Goal: Check status: Check status

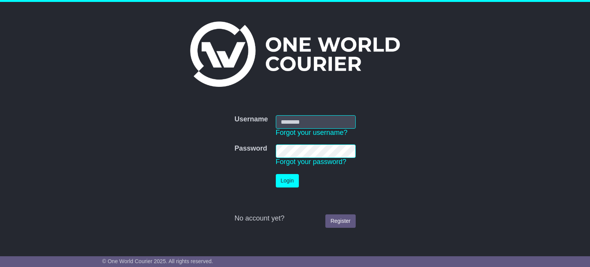
type input "**********"
click at [285, 176] on button "Login" at bounding box center [287, 180] width 23 height 13
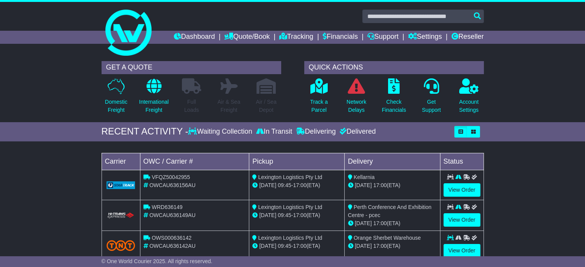
scroll to position [77, 0]
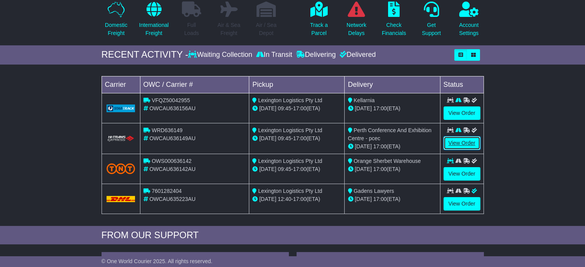
click at [461, 143] on link "View Order" at bounding box center [461, 142] width 37 height 13
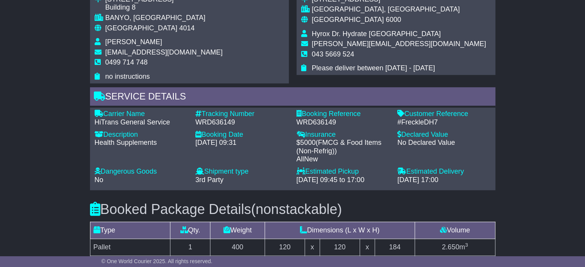
scroll to position [500, 0]
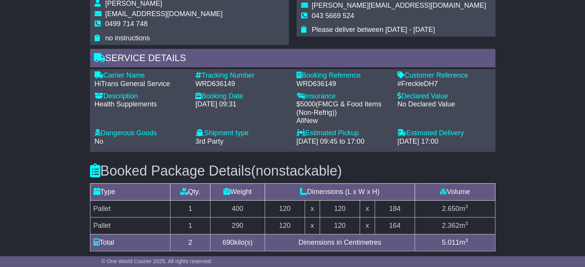
click at [218, 84] on div "WRD636149" at bounding box center [241, 84] width 93 height 8
copy div "WRD636149"
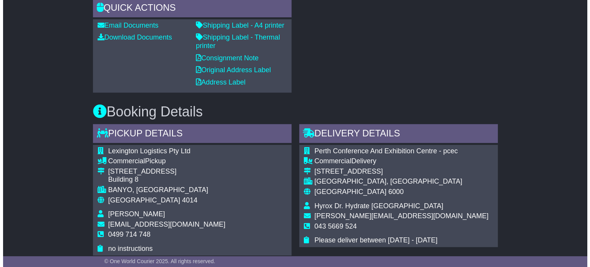
scroll to position [231, 0]
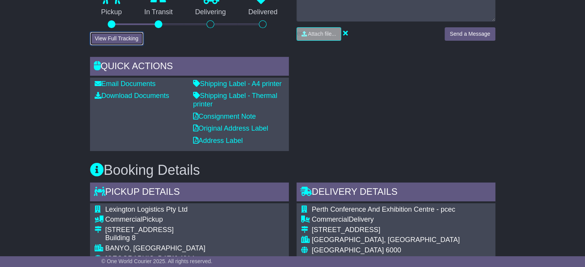
click at [128, 34] on button "View Full Tracking" at bounding box center [116, 38] width 53 height 13
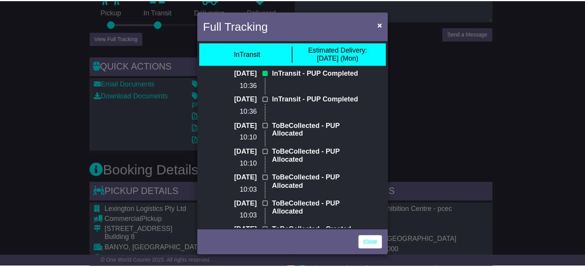
scroll to position [0, 0]
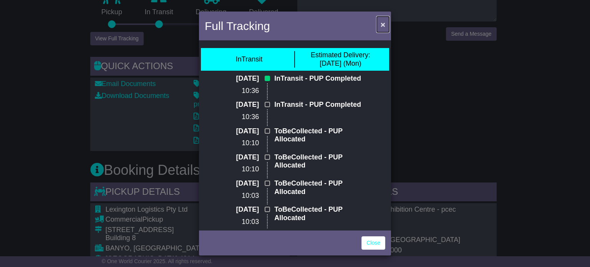
click at [384, 24] on span "×" at bounding box center [383, 24] width 5 height 9
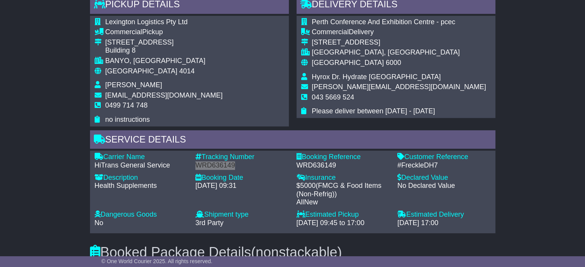
scroll to position [423, 0]
